Goal: Book appointment/travel/reservation

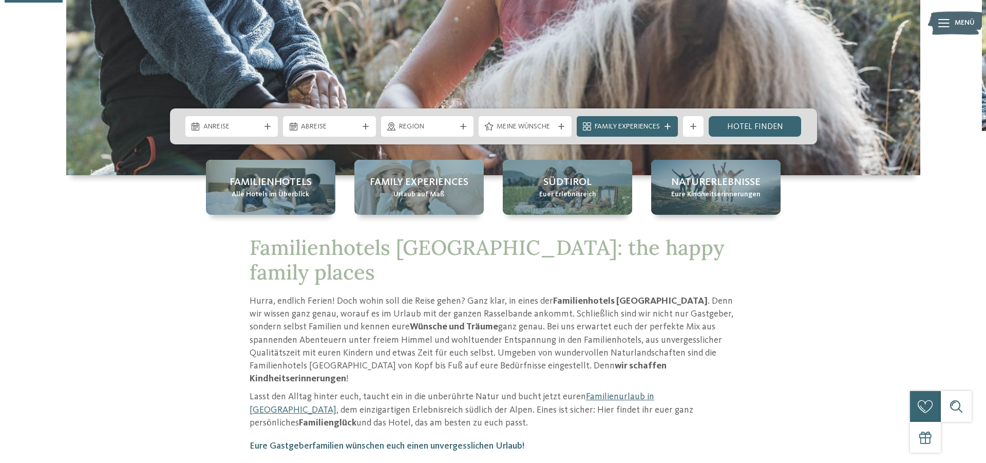
scroll to position [262, 0]
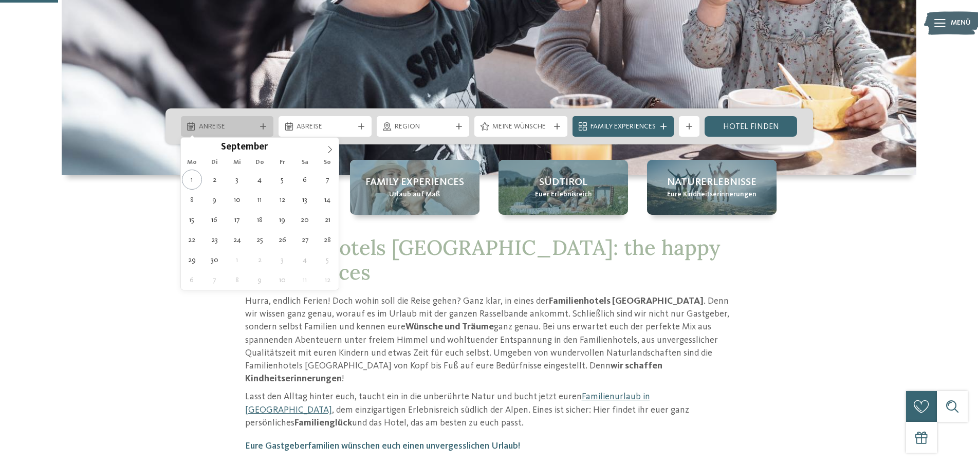
click at [259, 122] on div "Anreise" at bounding box center [227, 126] width 93 height 21
click at [334, 152] on span at bounding box center [329, 146] width 17 height 17
click at [333, 150] on icon at bounding box center [329, 149] width 7 height 7
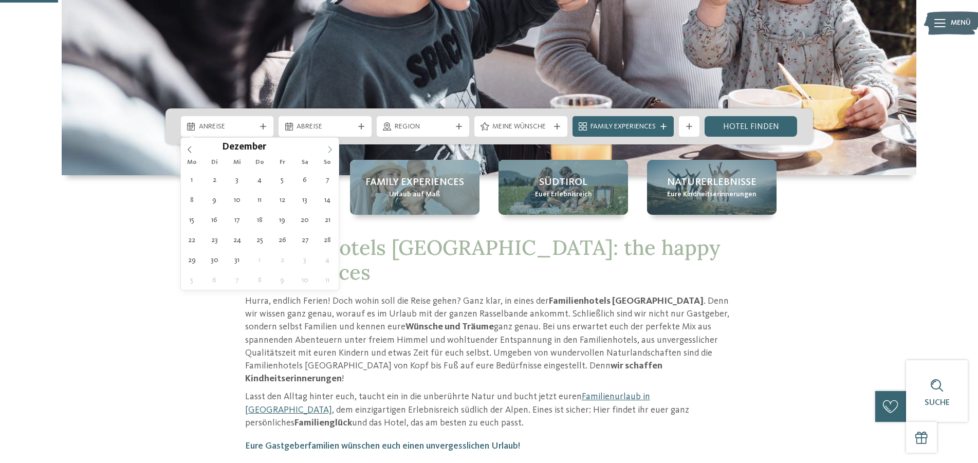
click at [333, 150] on icon at bounding box center [329, 149] width 7 height 7
type div "[DATE]"
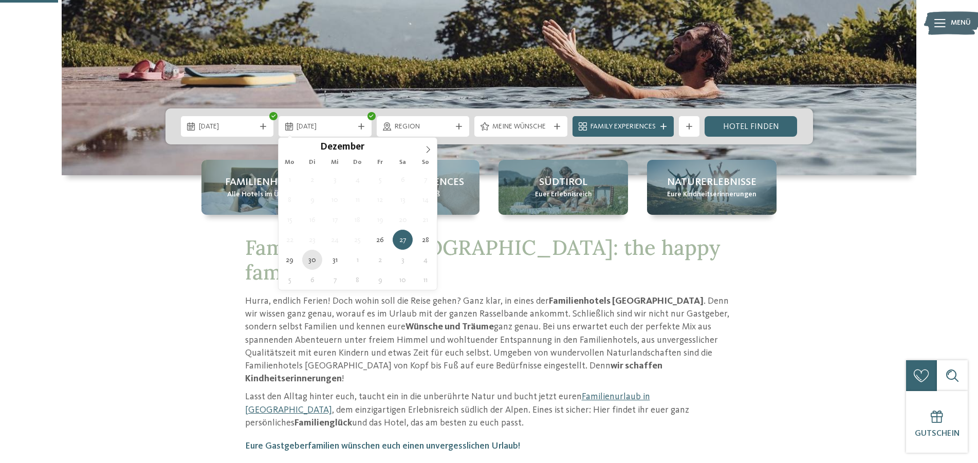
type div "[DATE]"
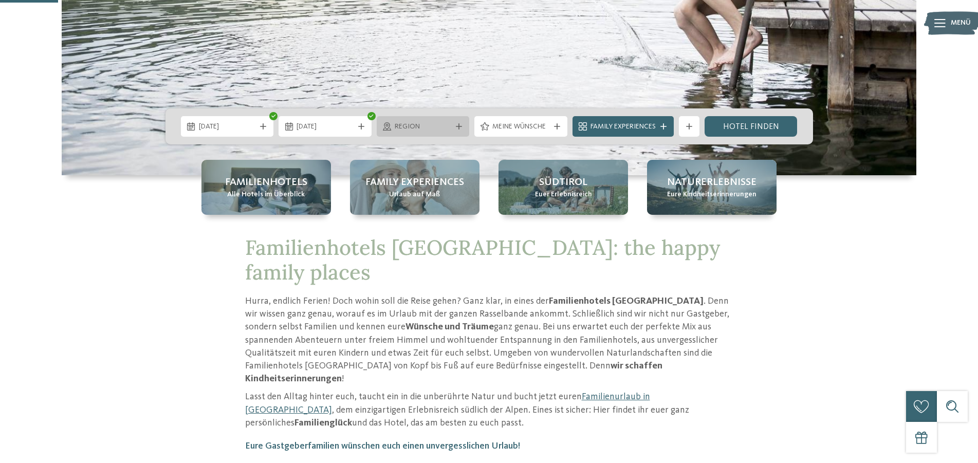
click at [441, 127] on span "Region" at bounding box center [423, 127] width 57 height 10
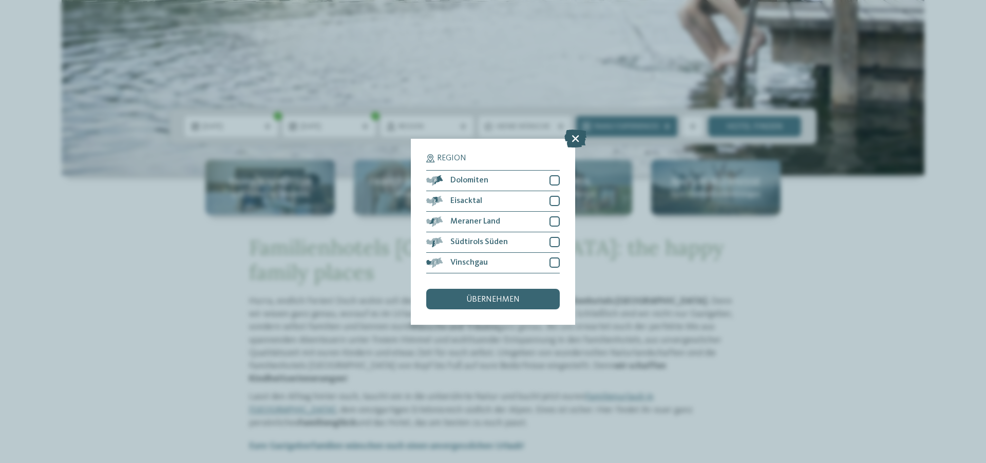
click at [580, 137] on icon at bounding box center [576, 138] width 22 height 18
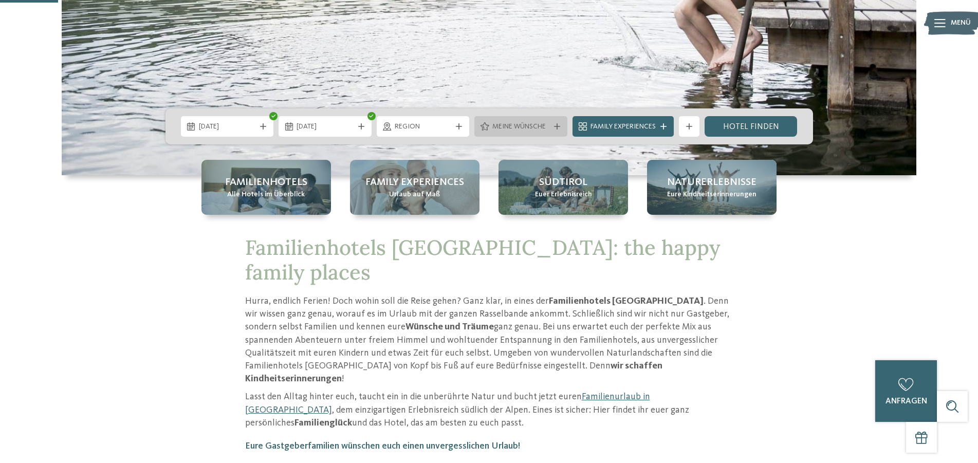
click at [532, 132] on div "Meine Wünsche" at bounding box center [520, 126] width 93 height 21
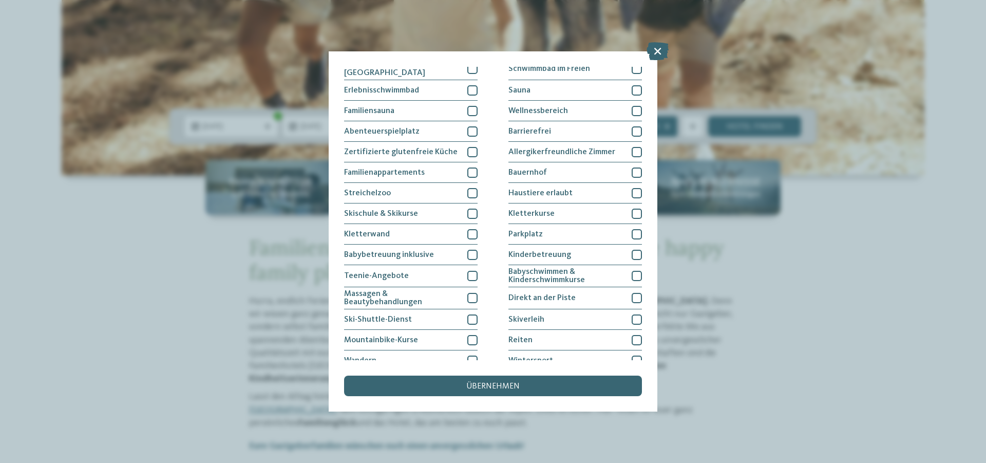
scroll to position [0, 0]
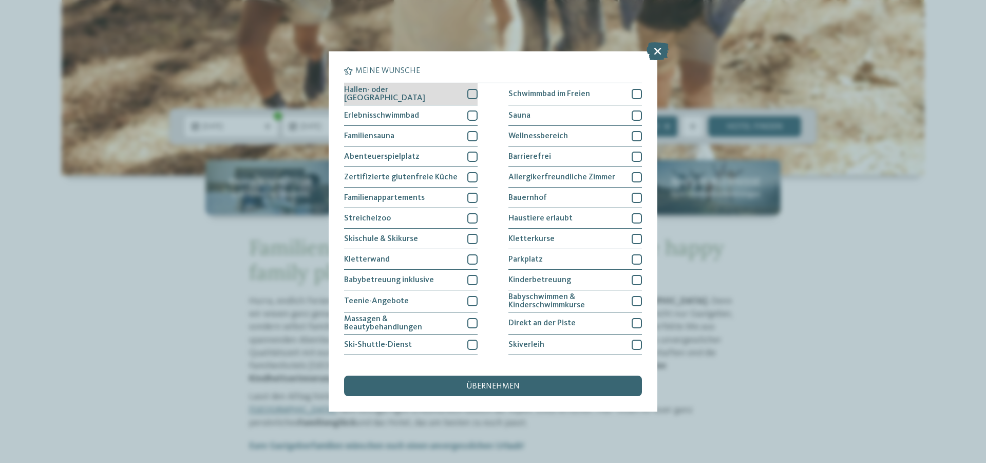
click at [468, 96] on div at bounding box center [473, 94] width 10 height 10
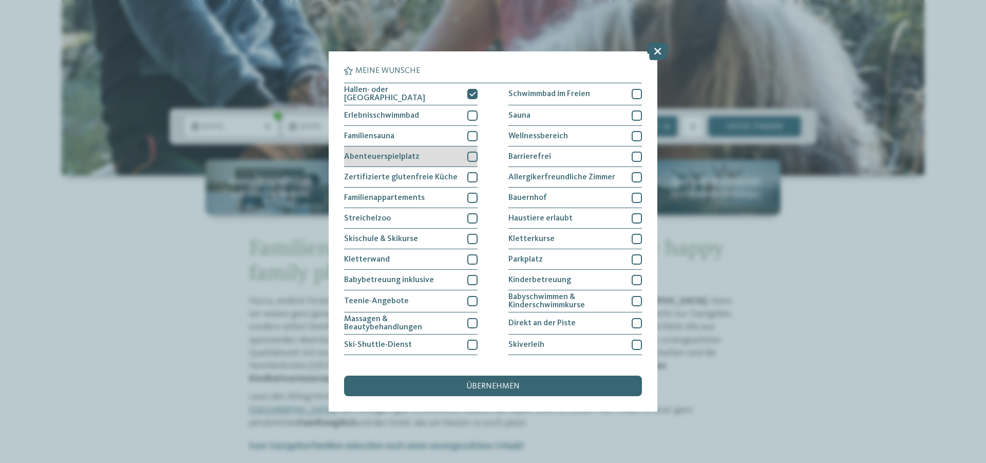
click at [471, 153] on div at bounding box center [473, 157] width 10 height 10
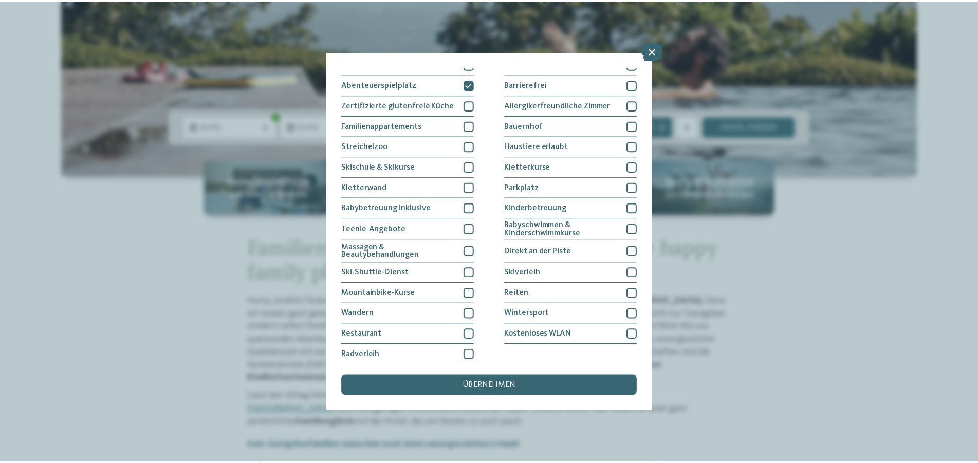
scroll to position [76, 0]
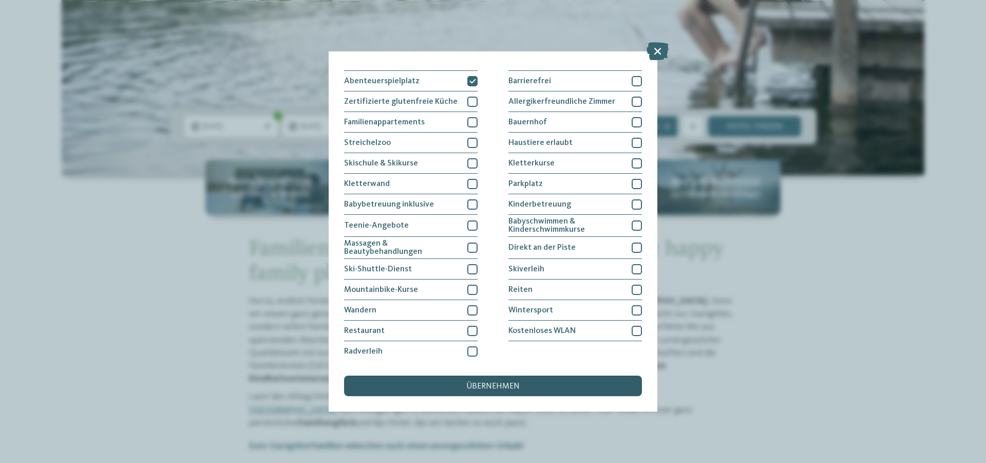
click at [514, 387] on span "übernehmen" at bounding box center [493, 386] width 53 height 8
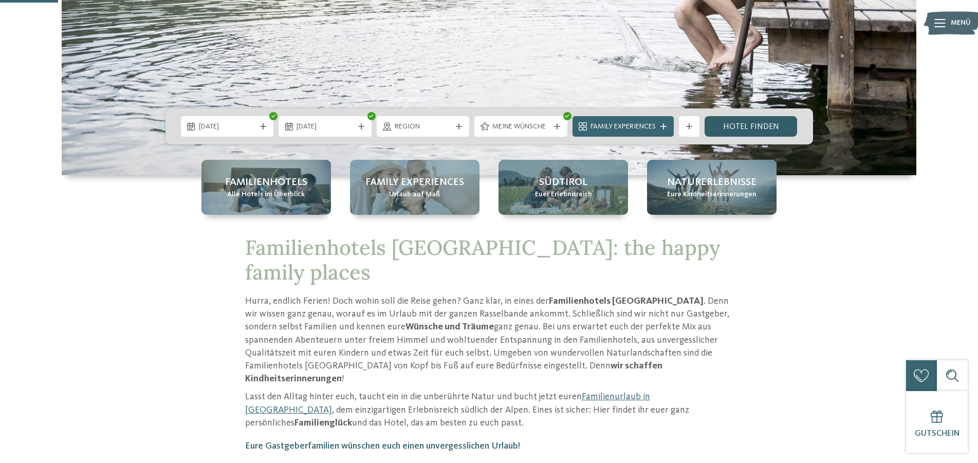
click at [747, 132] on link "Hotel finden" at bounding box center [750, 126] width 93 height 21
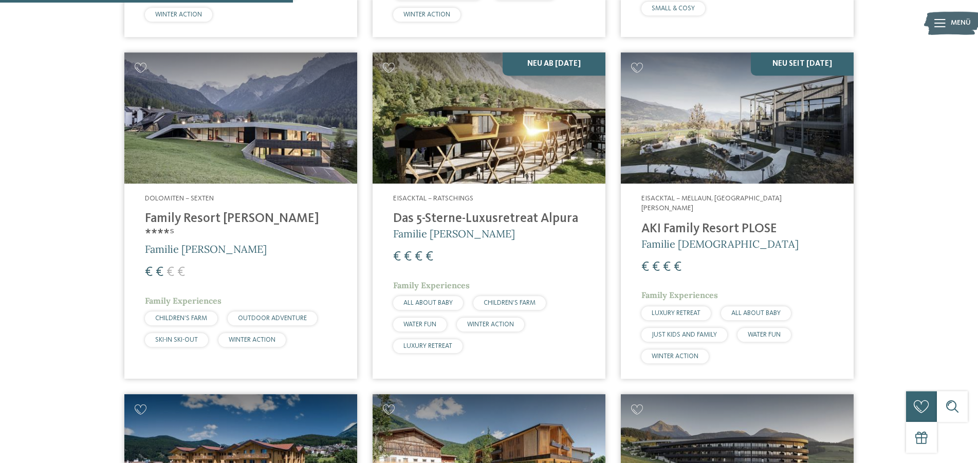
scroll to position [656, 0]
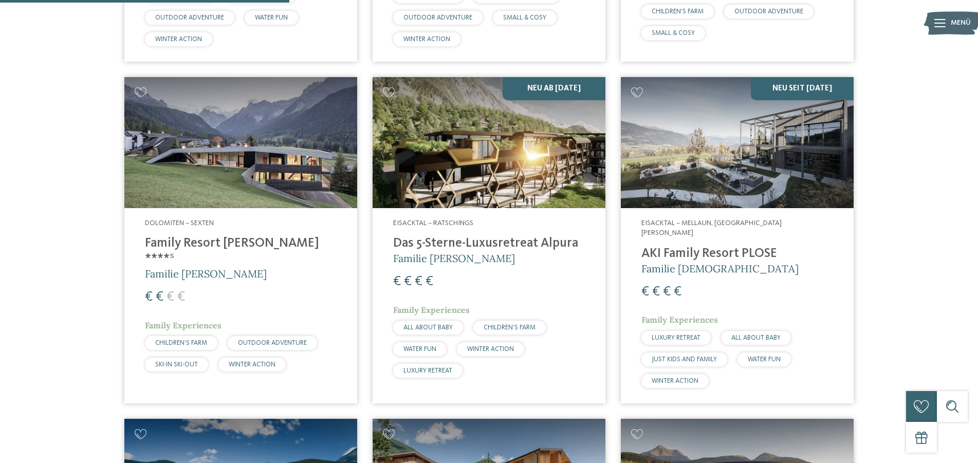
click at [184, 192] on img at bounding box center [240, 142] width 233 height 131
